Goal: Information Seeking & Learning: Learn about a topic

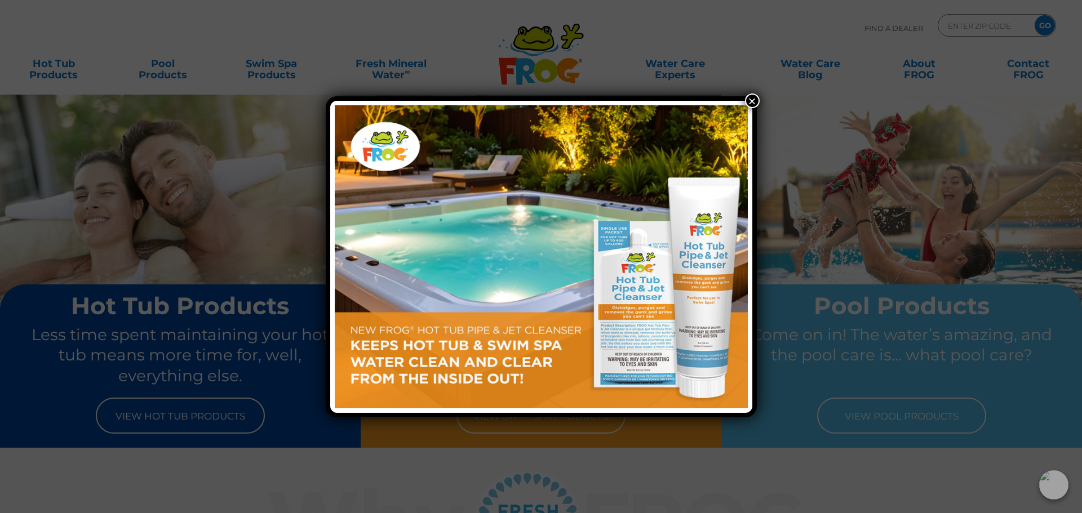
click at [752, 104] on button "×" at bounding box center [752, 101] width 15 height 15
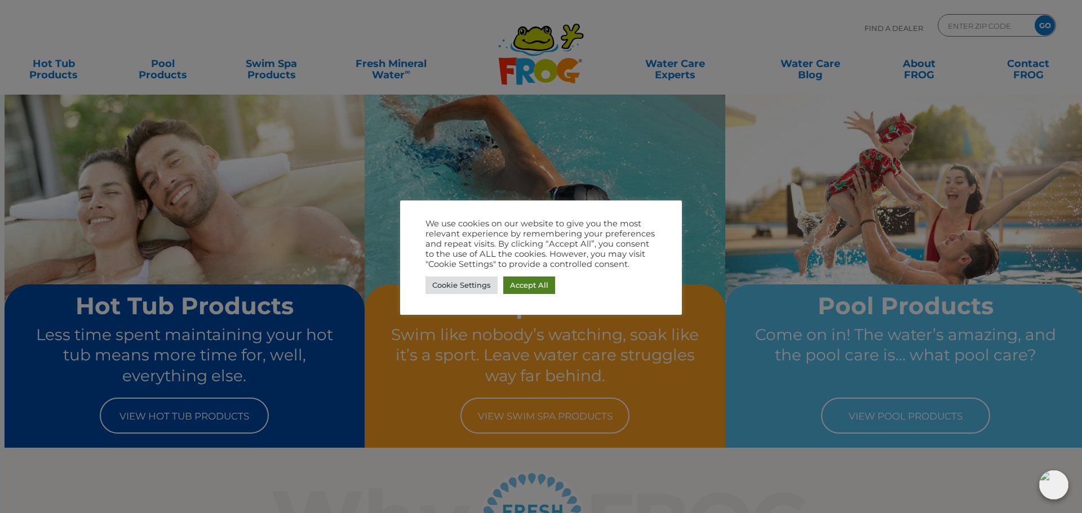
click at [526, 291] on link "Accept All" at bounding box center [529, 285] width 52 height 17
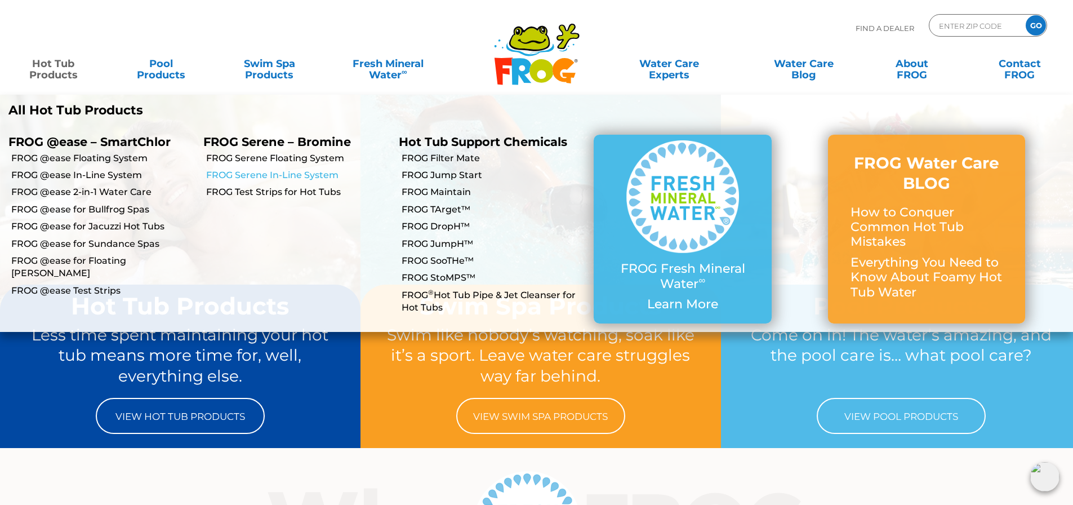
click at [246, 171] on link "FROG Serene In-Line System" at bounding box center [298, 175] width 184 height 12
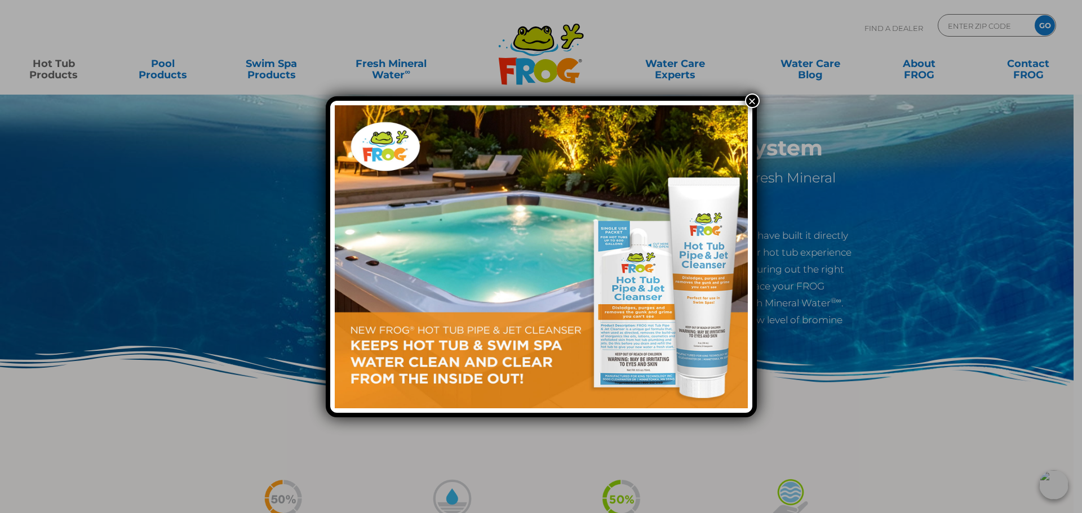
click at [753, 104] on button "×" at bounding box center [752, 101] width 15 height 15
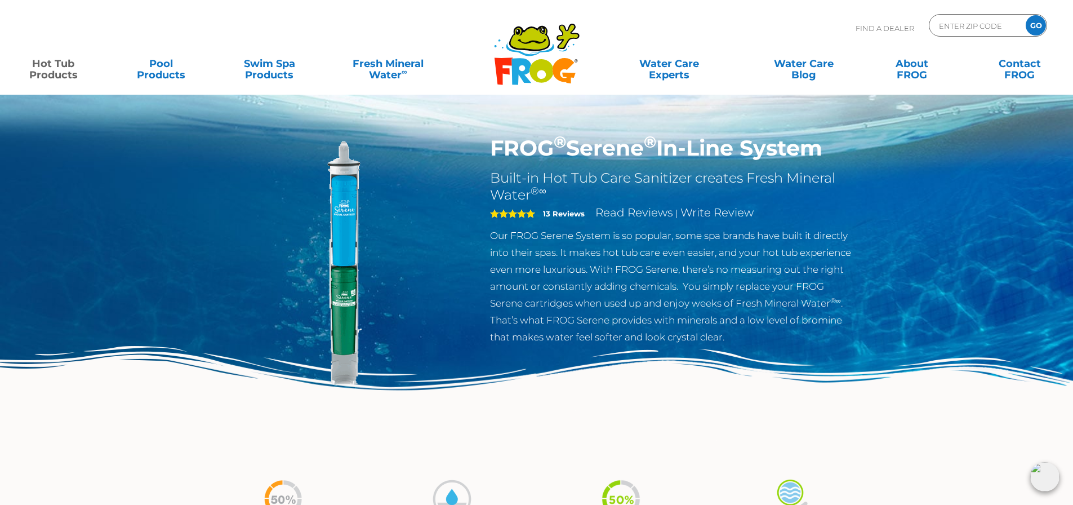
click at [358, 246] on img at bounding box center [345, 264] width 258 height 258
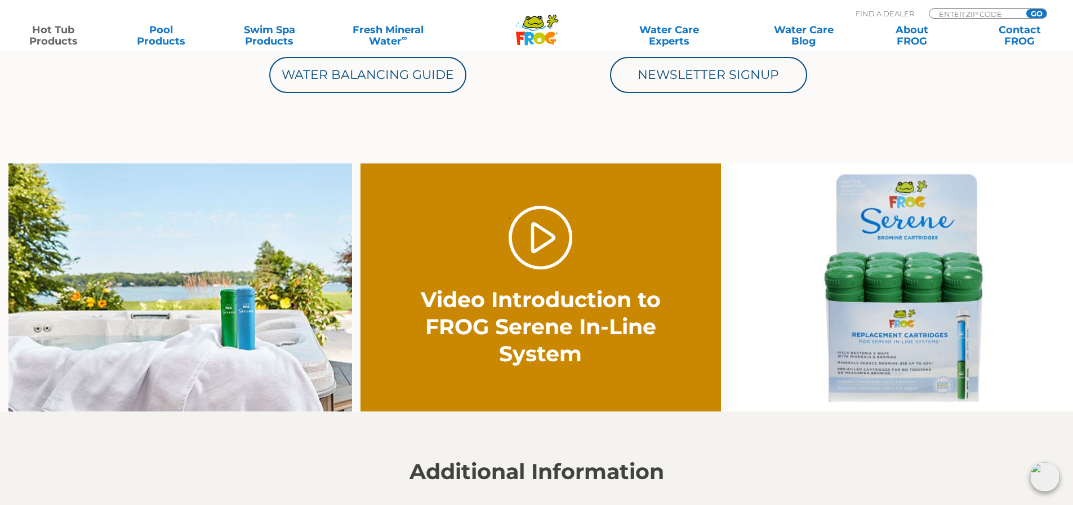
scroll to position [845, 0]
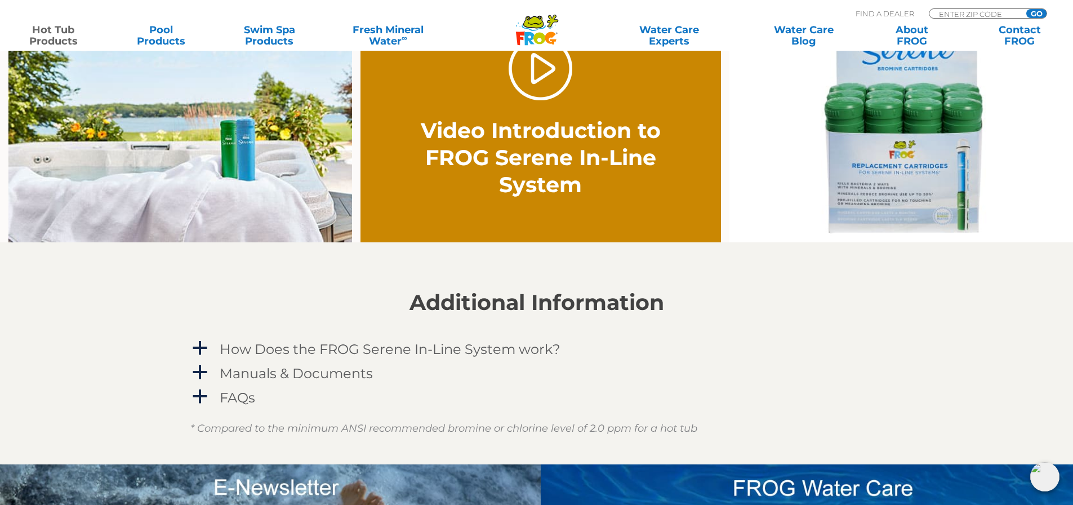
click at [244, 168] on img at bounding box center [180, 118] width 344 height 248
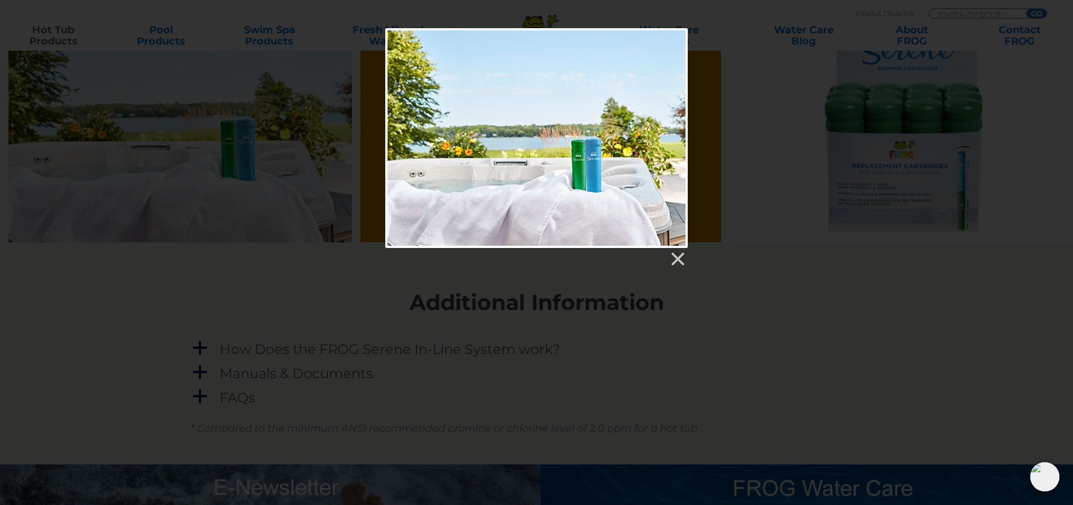
click at [589, 164] on div at bounding box center [536, 138] width 303 height 220
click at [679, 251] on link at bounding box center [677, 259] width 17 height 17
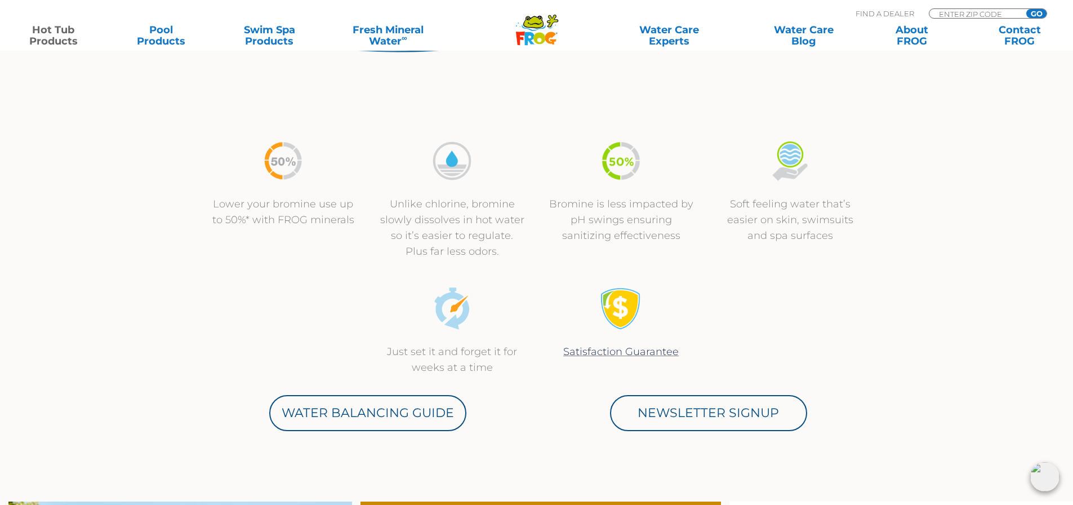
scroll to position [0, 0]
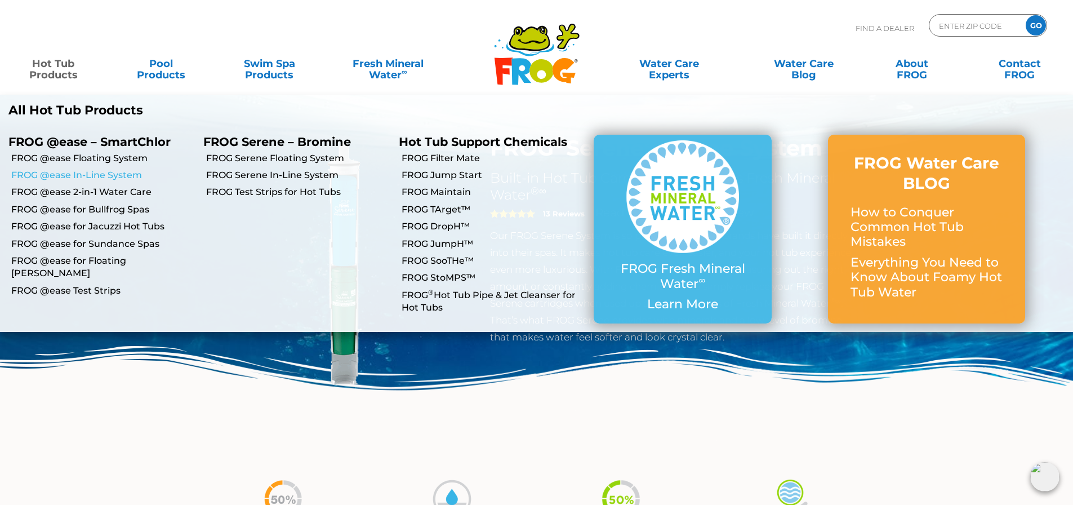
click at [127, 174] on link "FROG @ease In-Line System" at bounding box center [103, 175] width 184 height 12
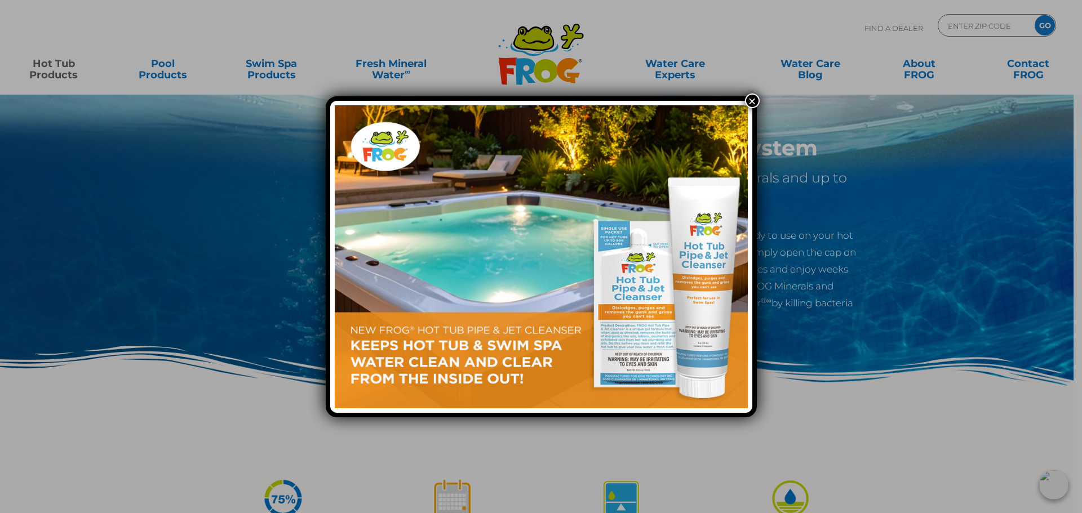
click at [752, 100] on button "×" at bounding box center [752, 101] width 15 height 15
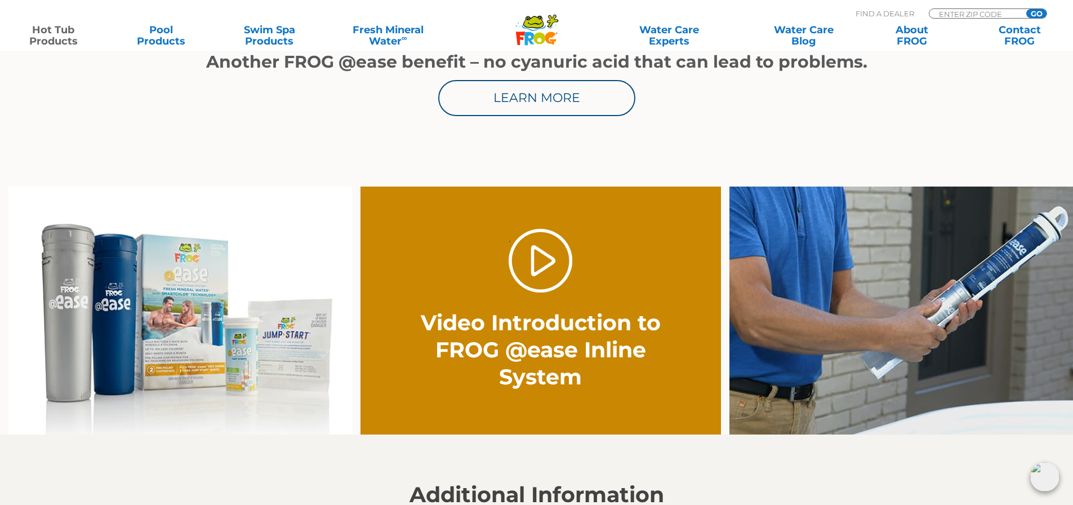
scroll to position [789, 0]
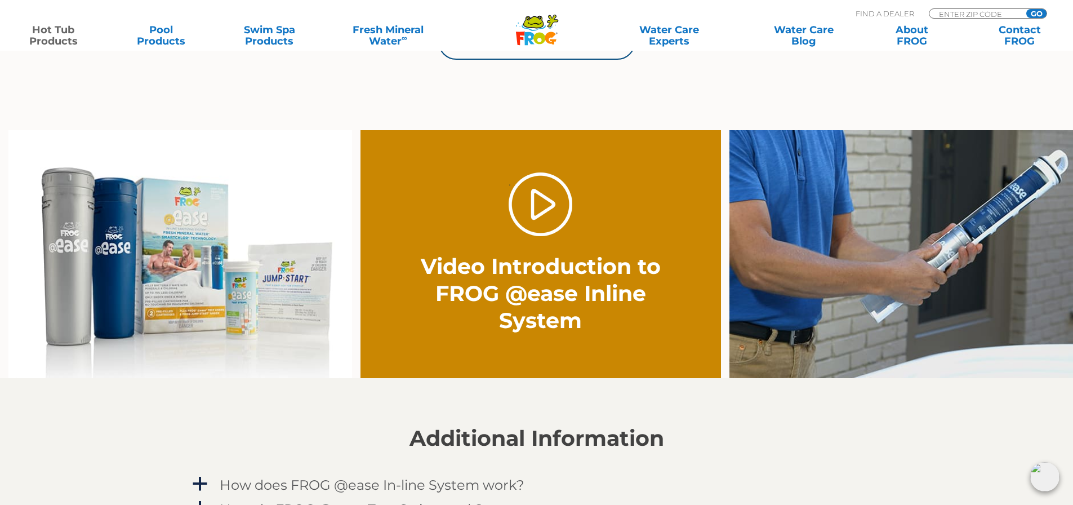
click at [139, 279] on img at bounding box center [180, 254] width 344 height 248
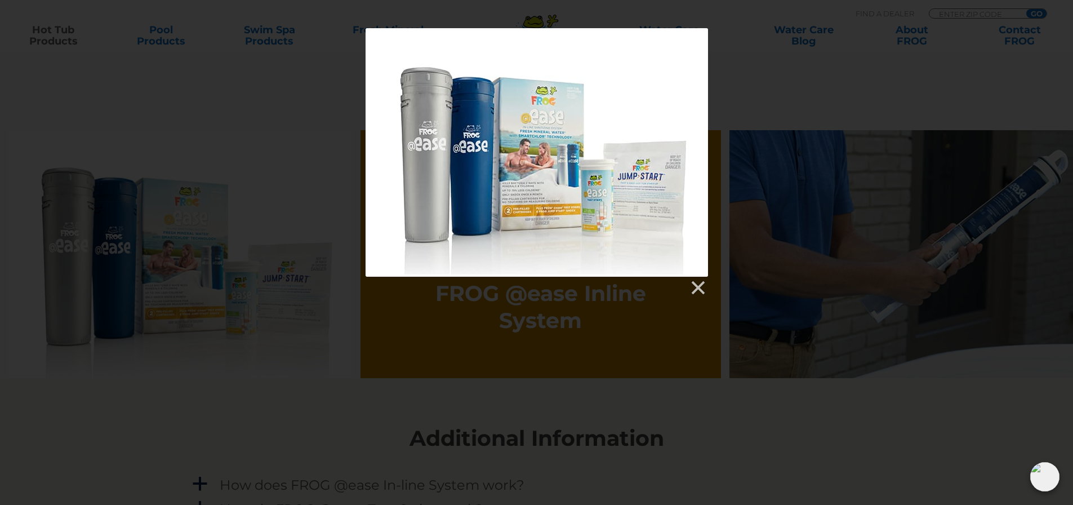
click at [523, 191] on div at bounding box center [537, 152] width 343 height 248
click at [703, 277] on div at bounding box center [537, 287] width 343 height 20
click at [696, 278] on div at bounding box center [537, 287] width 343 height 20
click at [699, 283] on link at bounding box center [697, 287] width 17 height 17
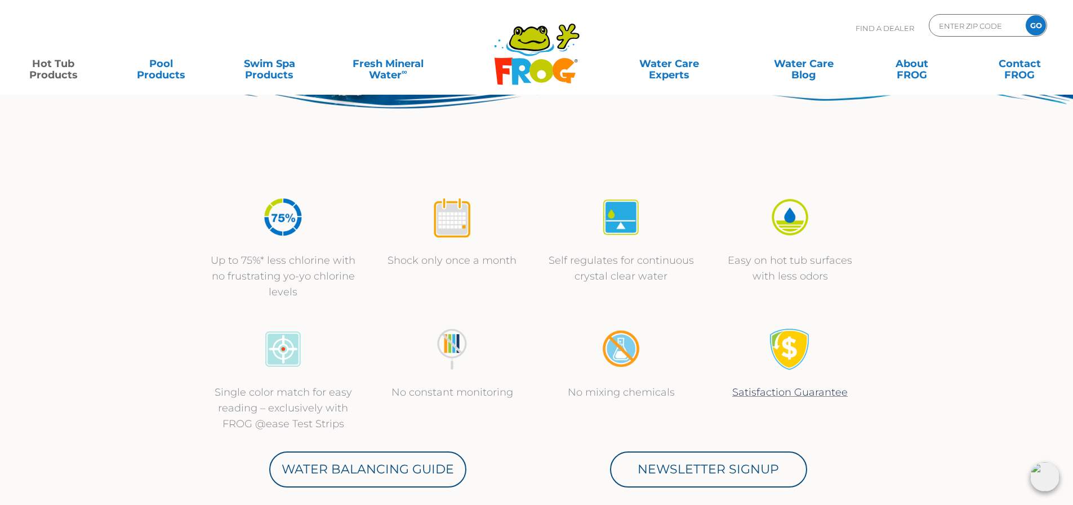
scroll to position [0, 0]
